Goal: Information Seeking & Learning: Learn about a topic

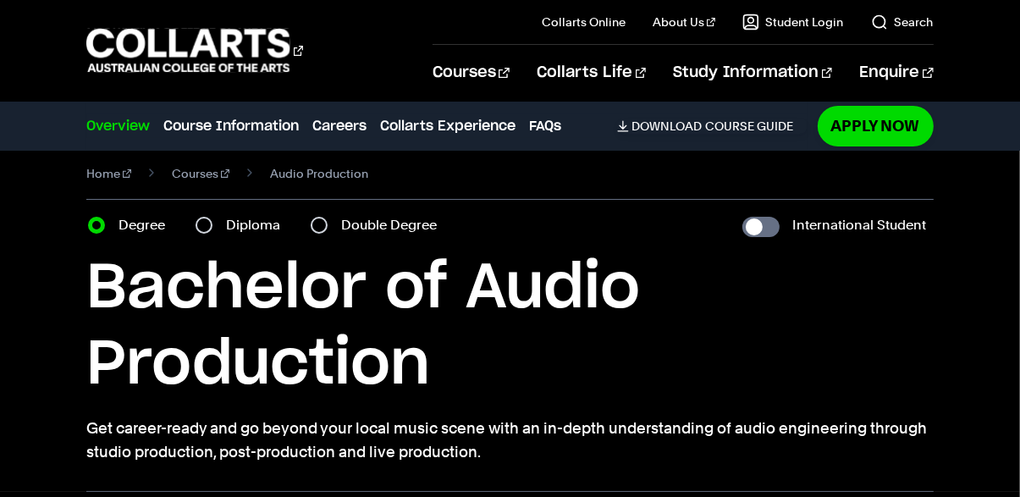
scroll to position [18, 0]
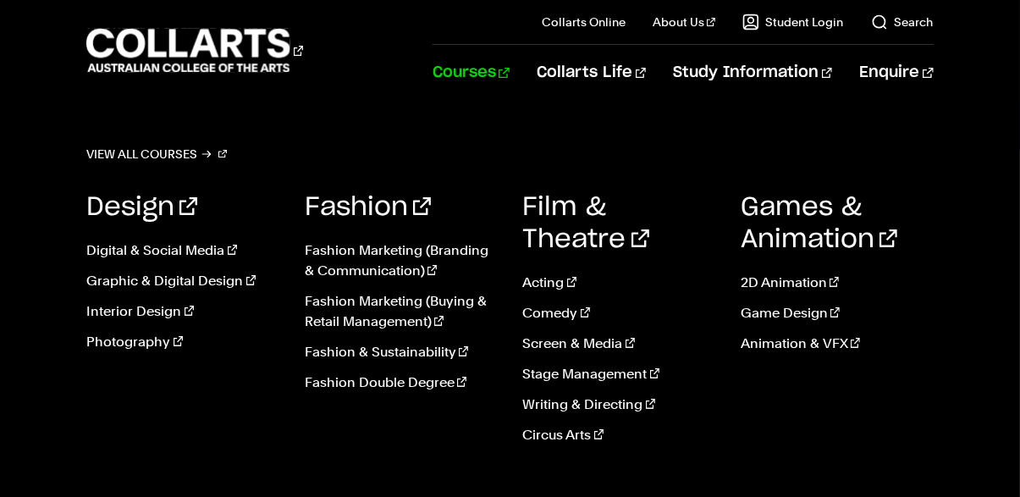
click at [510, 77] on link "Courses" at bounding box center [471, 73] width 77 height 56
click at [510, 79] on link "Courses" at bounding box center [471, 73] width 77 height 56
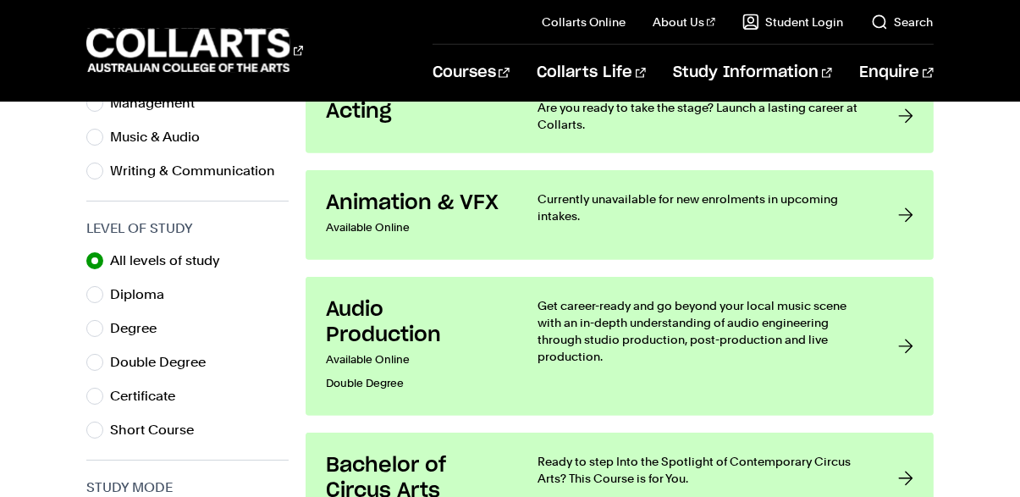
scroll to position [752, 0]
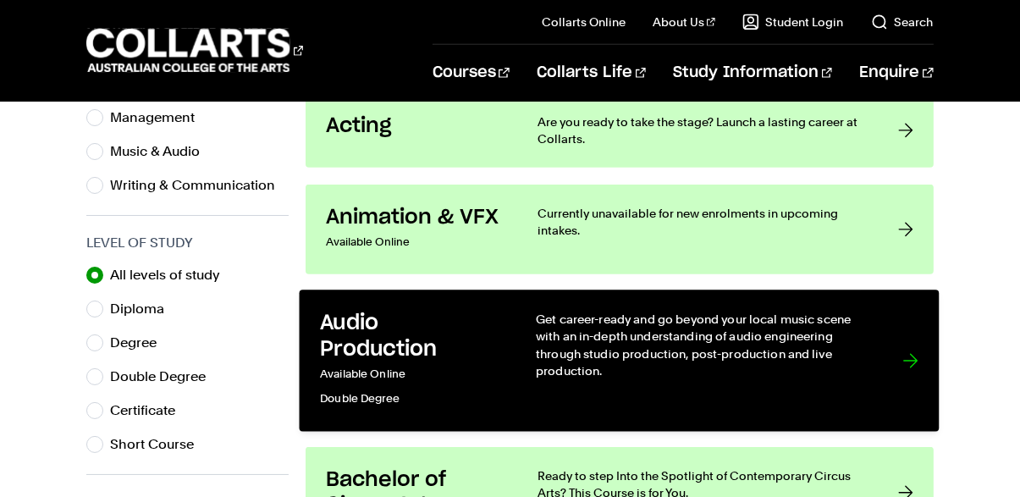
click at [903, 358] on div at bounding box center [910, 361] width 15 height 100
click at [880, 359] on link "Audio Production Available Online Double Degree Get career-ready and go beyond …" at bounding box center [620, 360] width 640 height 141
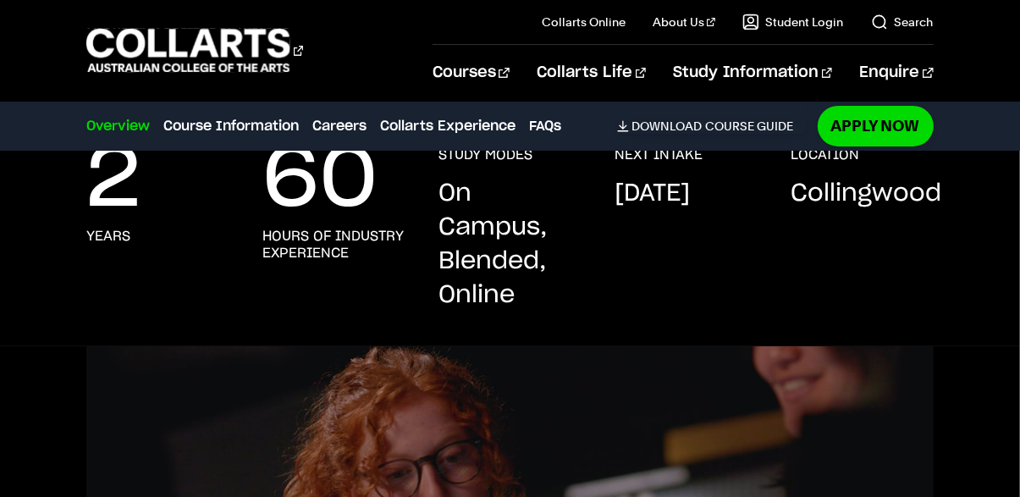
scroll to position [468, 0]
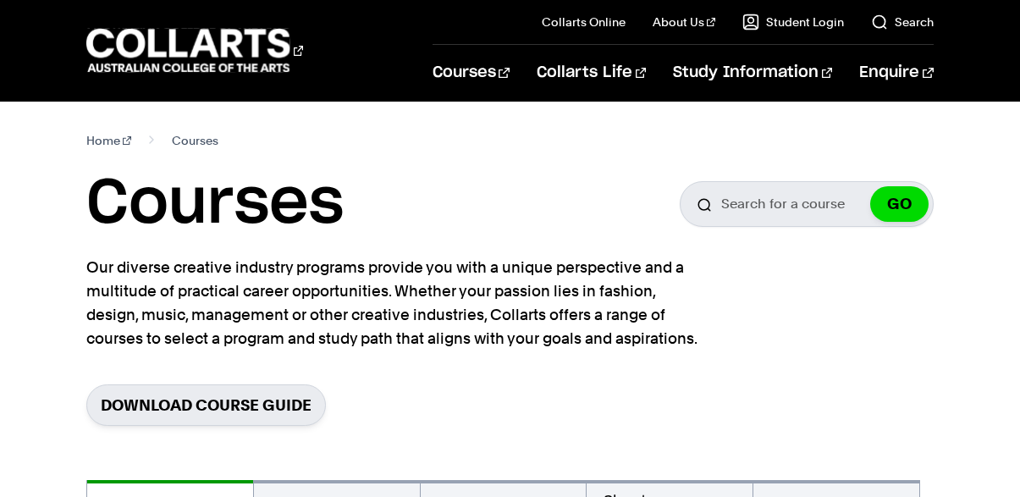
scroll to position [783, 0]
